Goal: Go to known website: Access a specific website the user already knows

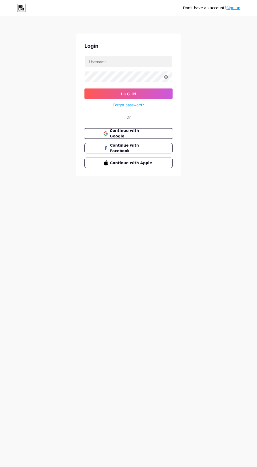
click at [141, 135] on span "Continue with Google" at bounding box center [132, 133] width 44 height 11
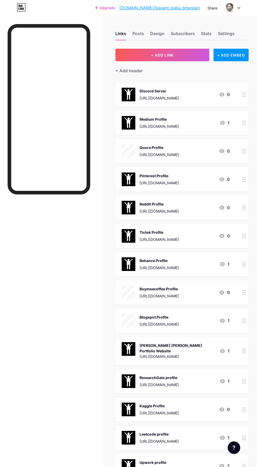
click at [170, 6] on link "[DOMAIN_NAME]/basant_babu_bhandari" at bounding box center [159, 8] width 80 height 6
